Goal: Information Seeking & Learning: Find contact information

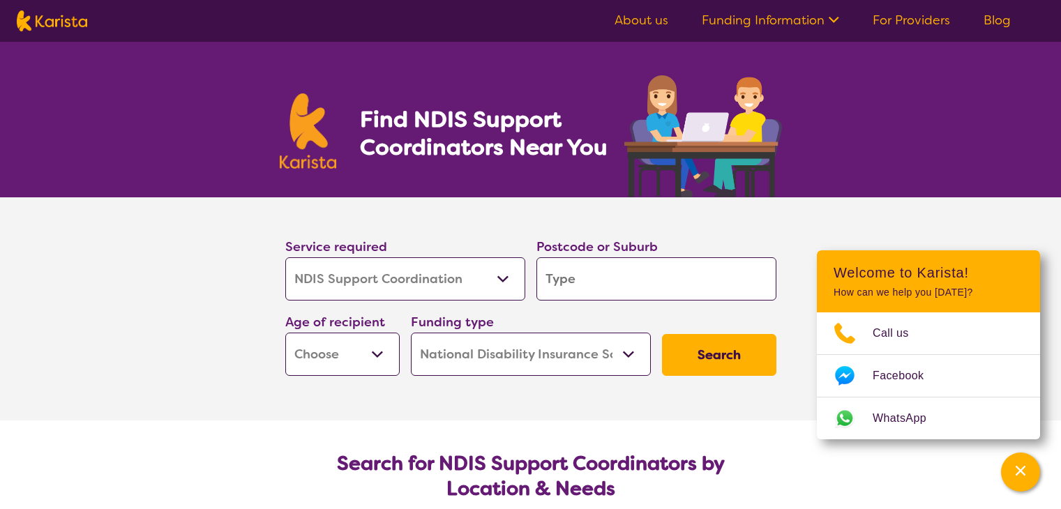
select select "NDIS Support Coordination"
select select "NDIS"
select select "NDIS Support Coordination"
select select "NDIS"
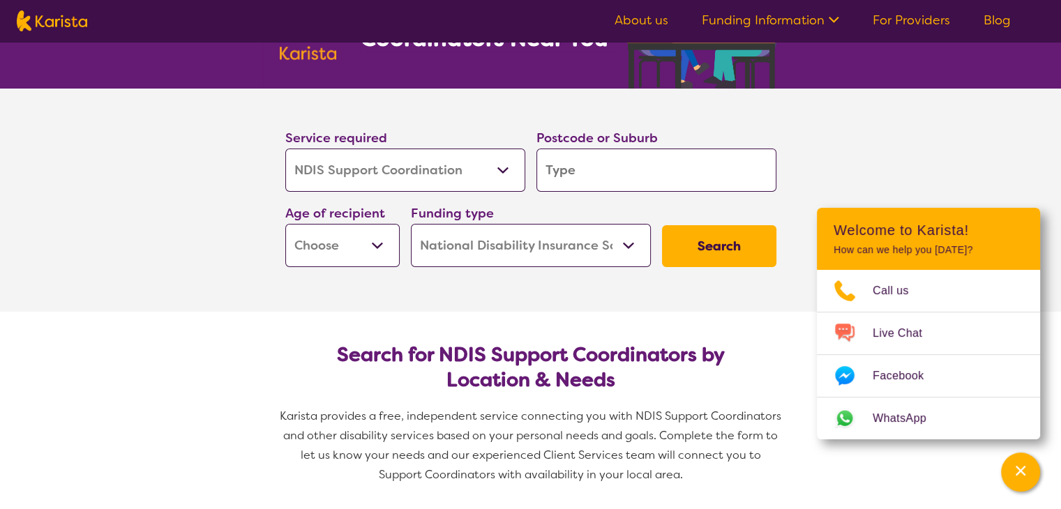
scroll to position [139, 0]
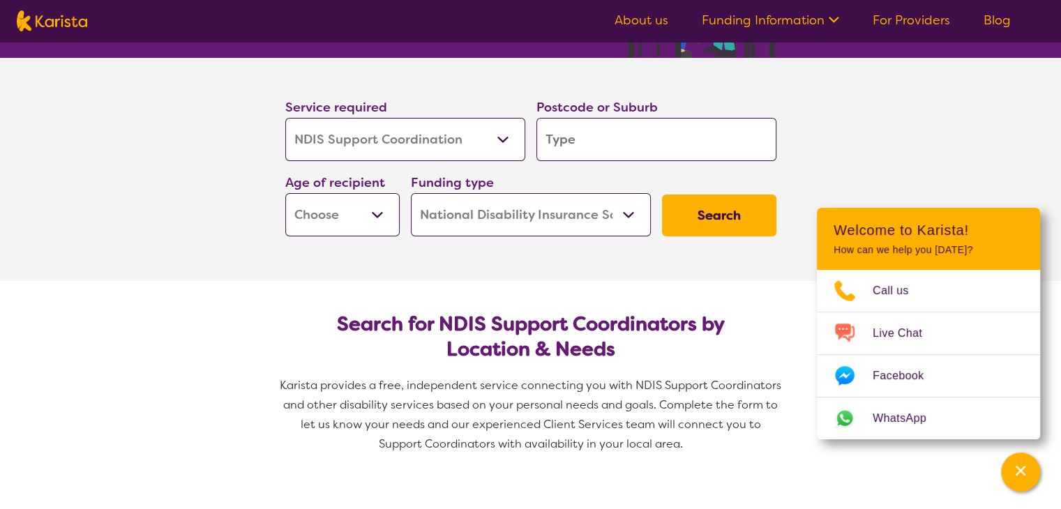
click at [586, 135] on input "search" at bounding box center [656, 139] width 240 height 43
type input "3860"
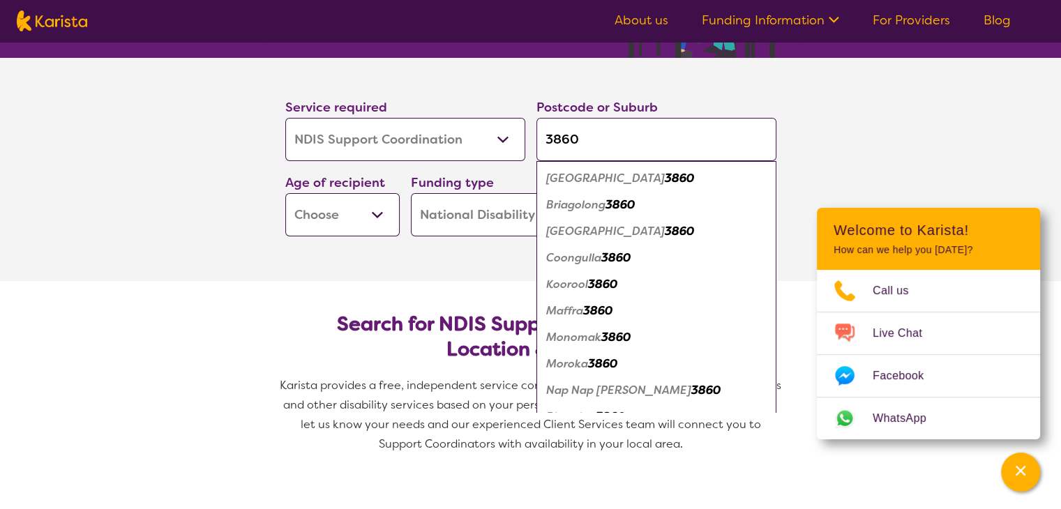
click at [375, 214] on select "Early Childhood - 0 to 9 Child - 10 to 11 Adolescent - 12 to 17 Adult - 18 to 6…" at bounding box center [342, 214] width 114 height 43
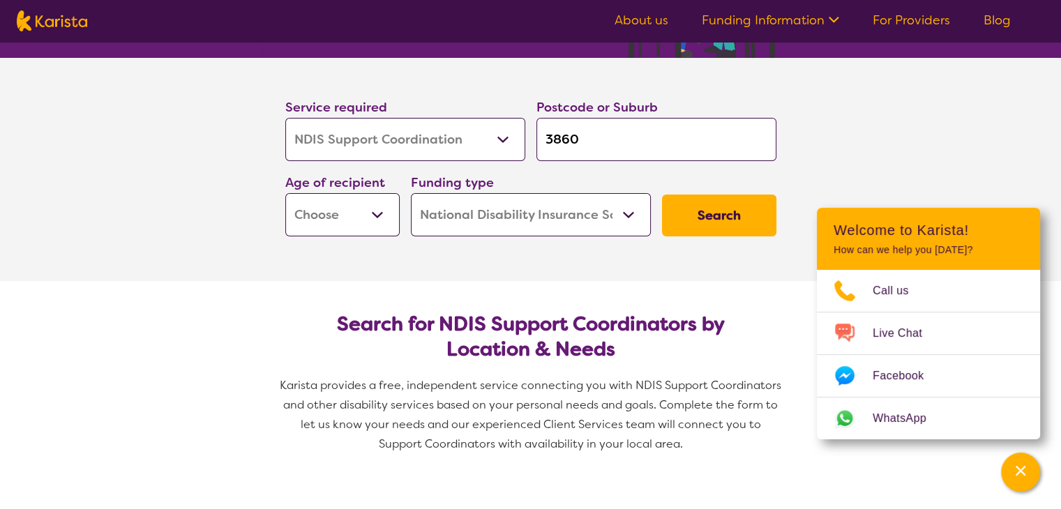
select select "AD"
click at [285, 193] on select "Early Childhood - 0 to 9 Child - 10 to 11 Adolescent - 12 to 17 Adult - 18 to 6…" at bounding box center [342, 214] width 114 height 43
select select "AD"
click at [482, 223] on select "Home Care Package (HCP) National Disability Insurance Scheme (NDIS) I don't know" at bounding box center [531, 214] width 240 height 43
click at [481, 221] on select "Home Care Package (HCP) National Disability Insurance Scheme (NDIS) I don't know" at bounding box center [531, 214] width 240 height 43
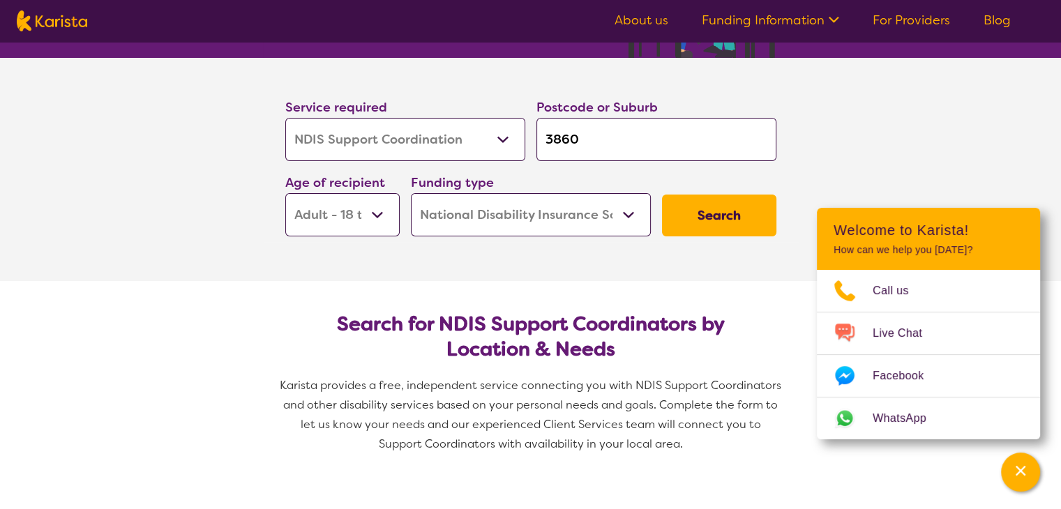
click at [716, 210] on button "Search" at bounding box center [719, 216] width 114 height 42
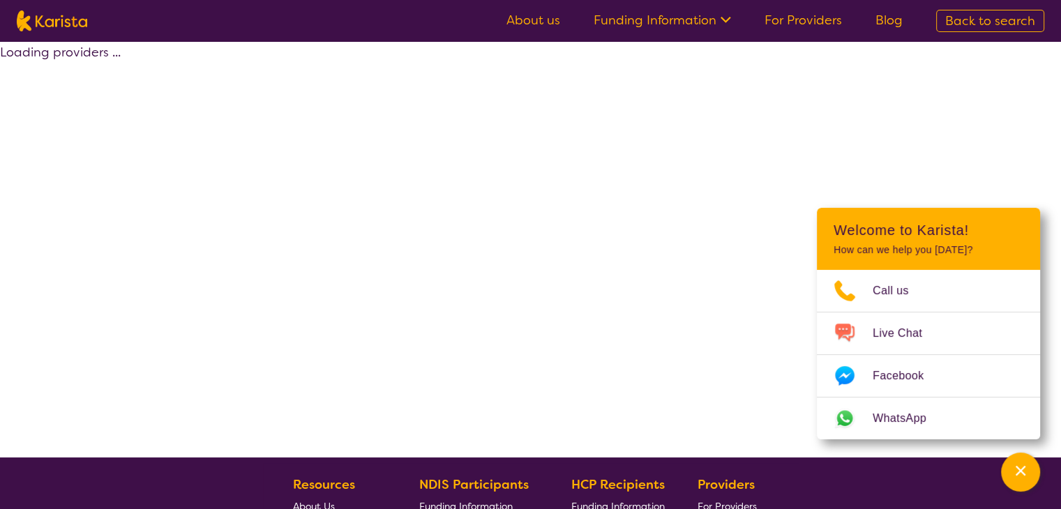
select select "NDIS"
select select "NDIS Support Coordination"
select select "AD"
